Goal: Check status

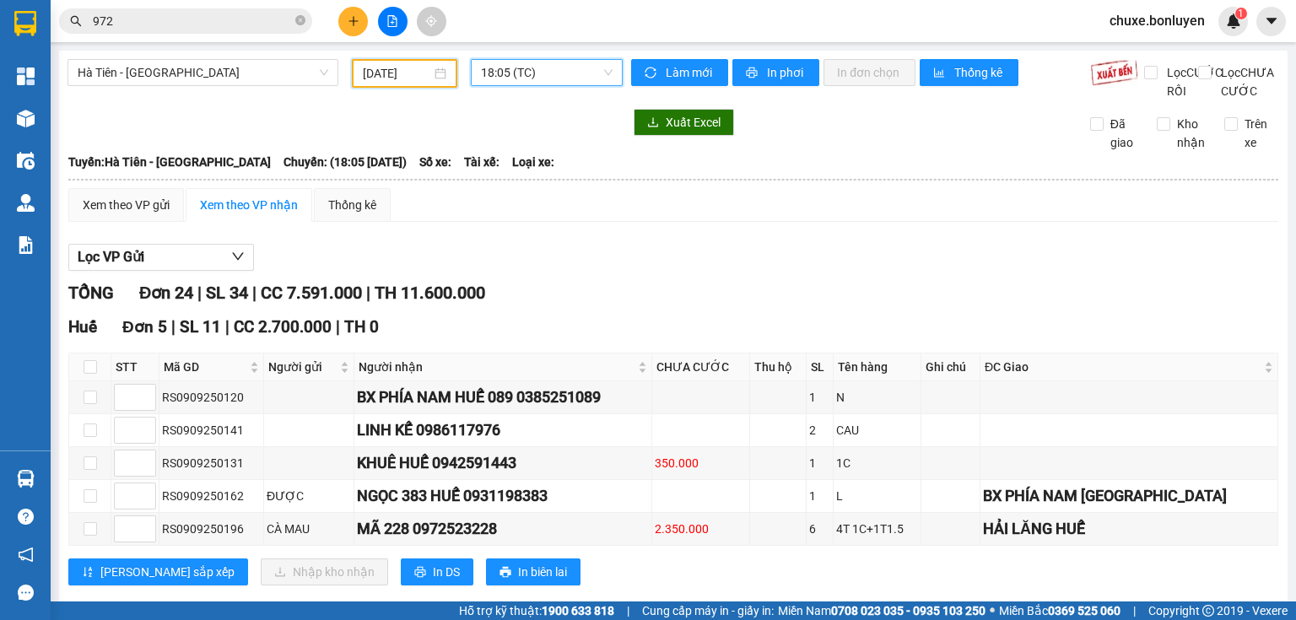
click at [382, 78] on input "[DATE]" at bounding box center [397, 73] width 68 height 19
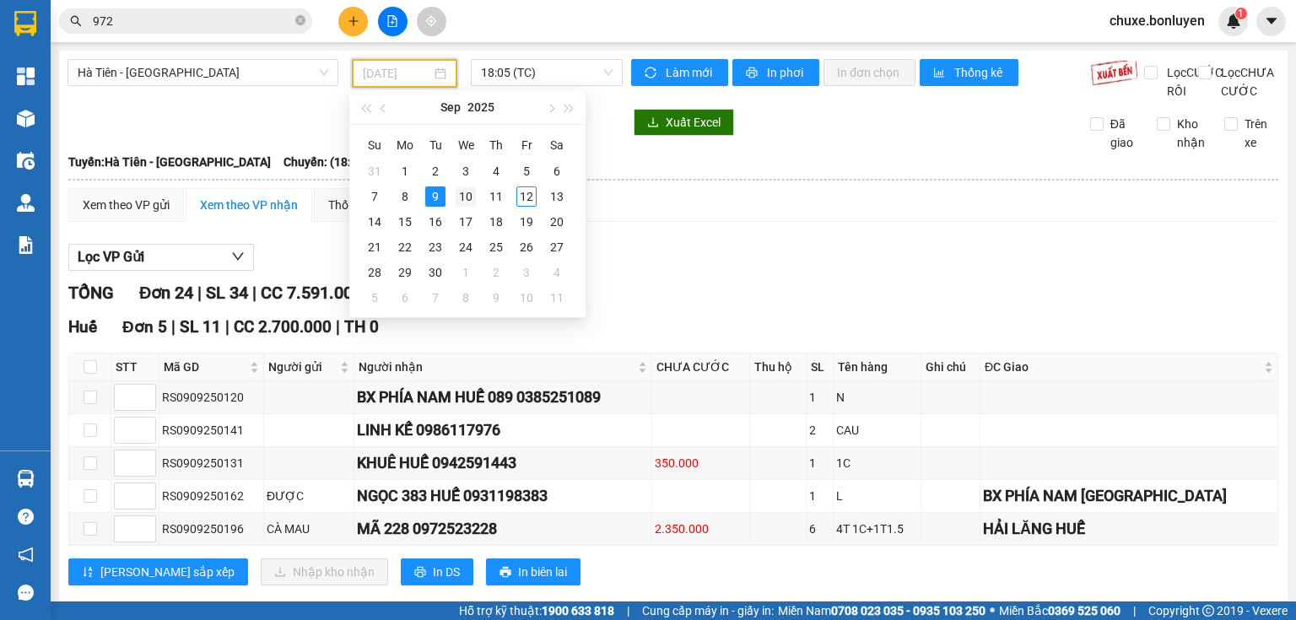
click at [469, 202] on div "10" at bounding box center [466, 197] width 20 height 20
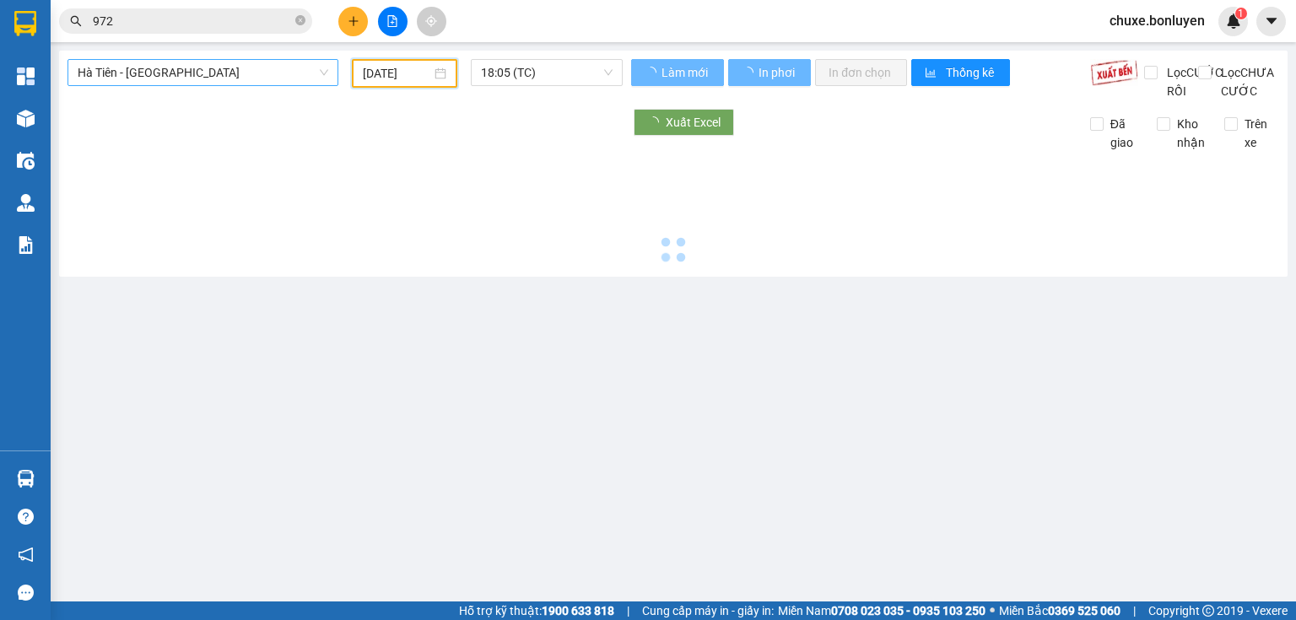
type input "[DATE]"
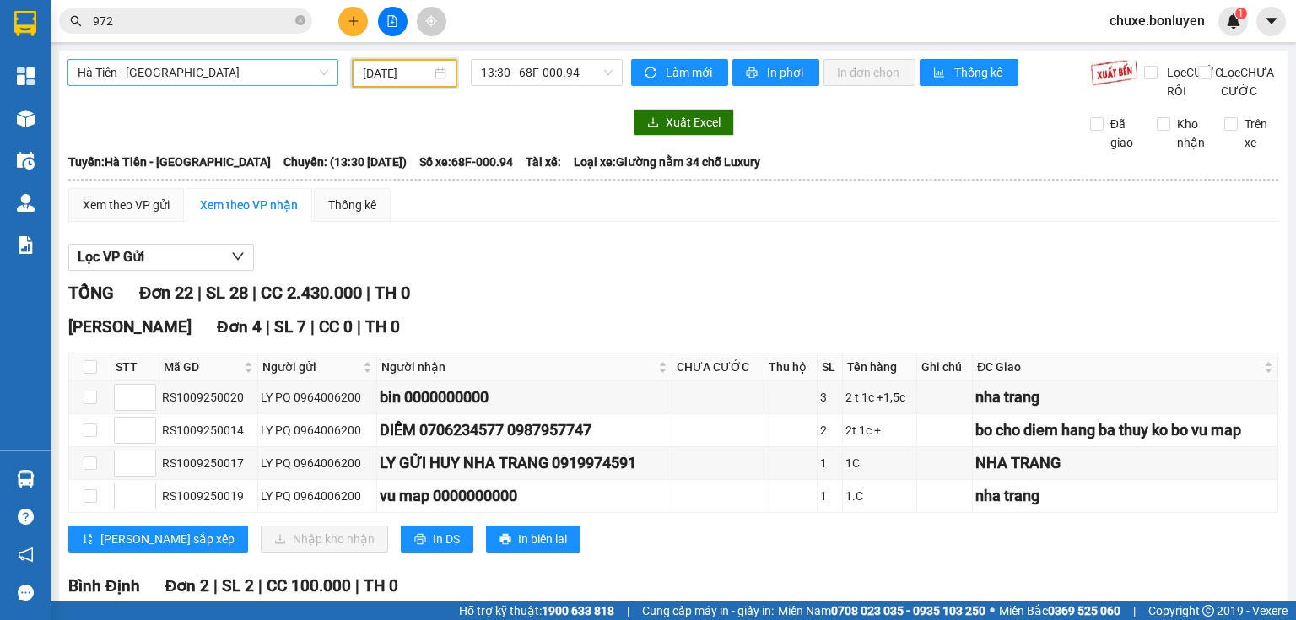
click at [246, 74] on span "Hà Tiên - [GEOGRAPHIC_DATA]" at bounding box center [203, 72] width 251 height 25
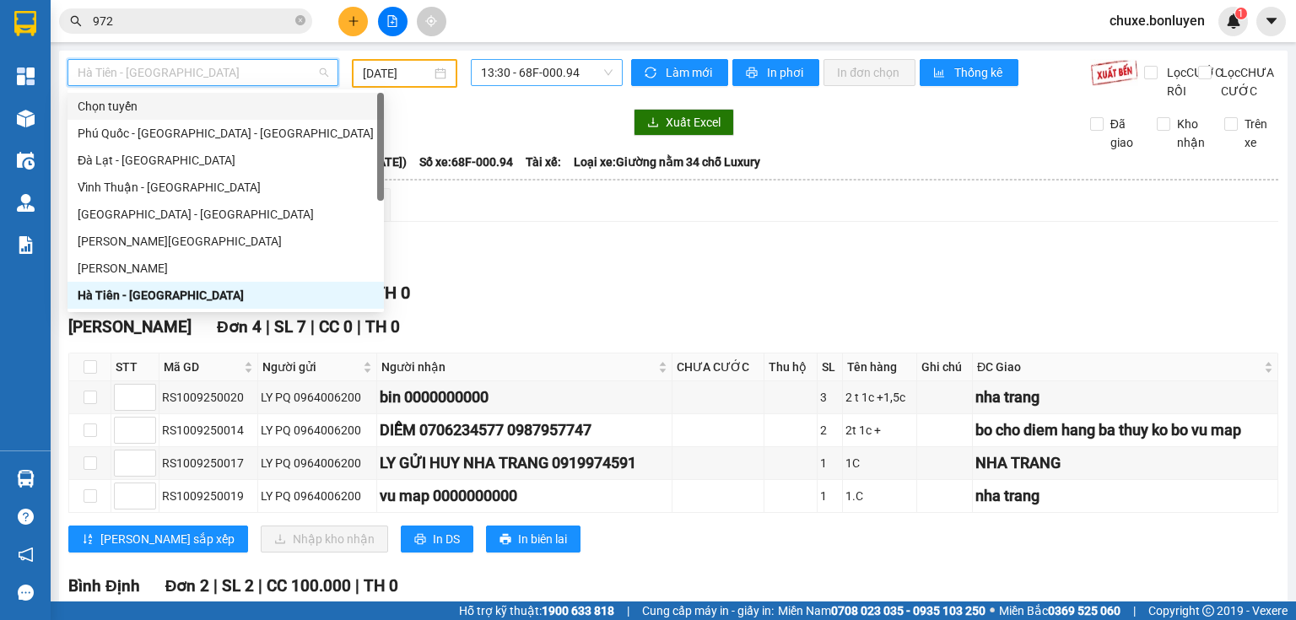
click at [537, 74] on span "13:30 - 68F-000.94" at bounding box center [547, 72] width 133 height 25
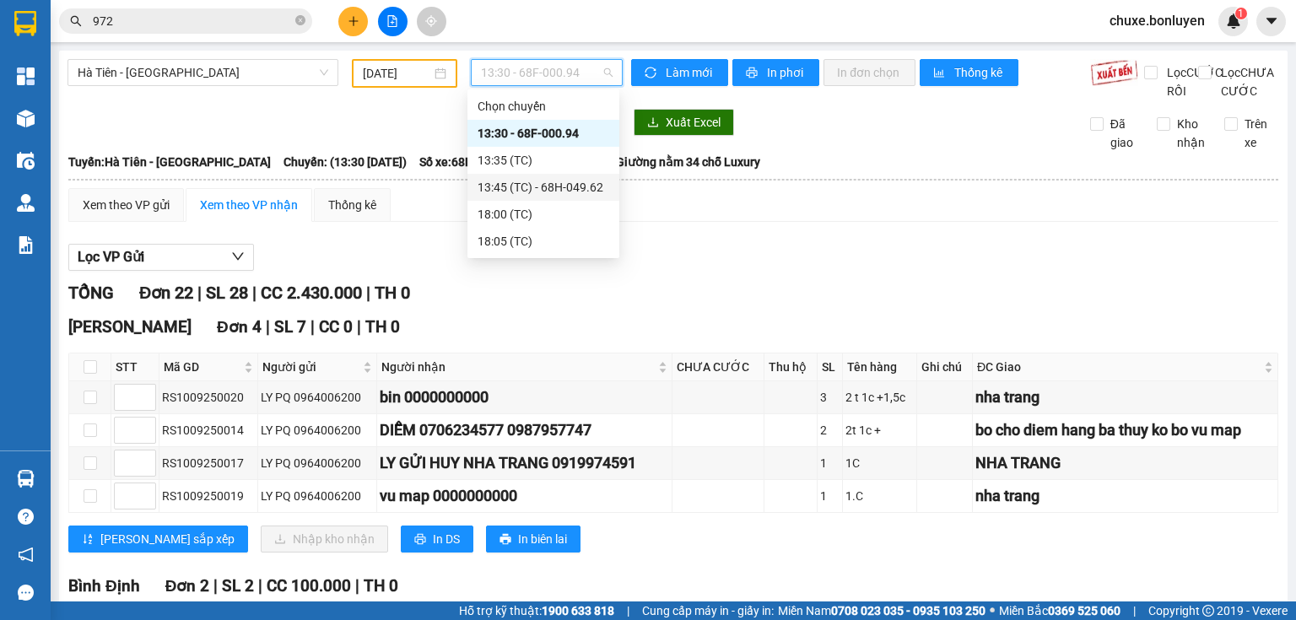
click at [528, 193] on div "13:45 (TC) - 68H-049.62" at bounding box center [544, 187] width 132 height 19
